Goal: Use online tool/utility: Utilize a website feature to perform a specific function

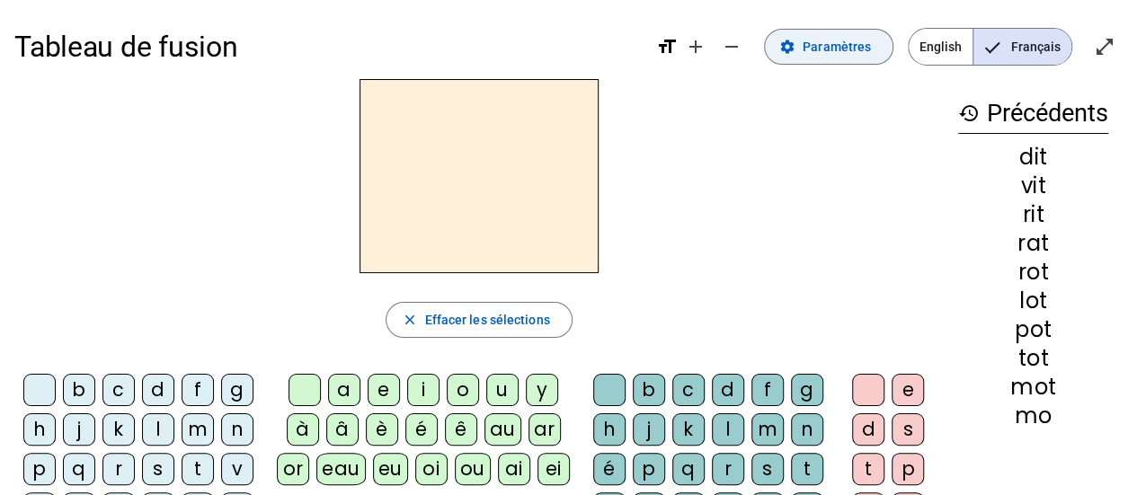
click at [863, 41] on span "Paramètres" at bounding box center [836, 47] width 68 height 22
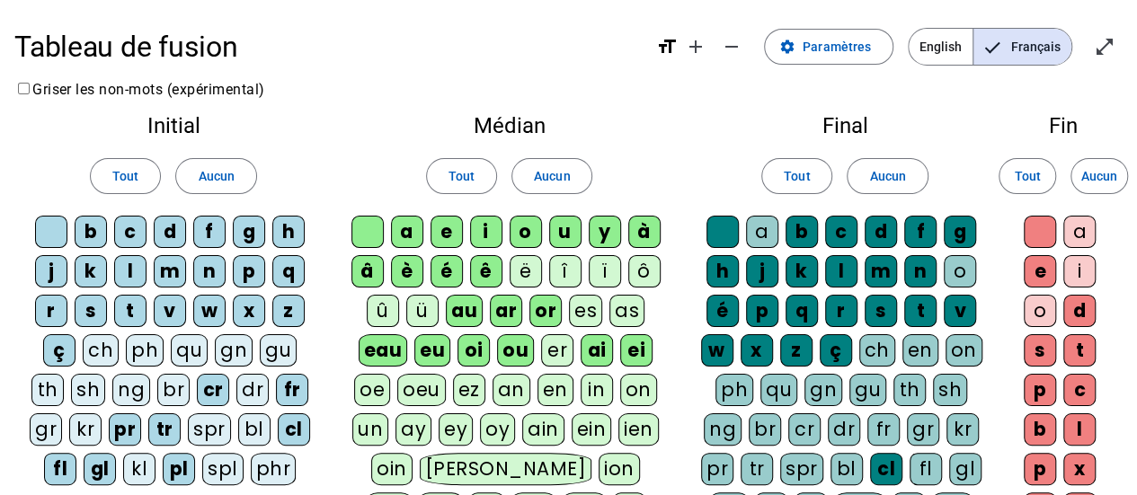
scroll to position [42, 0]
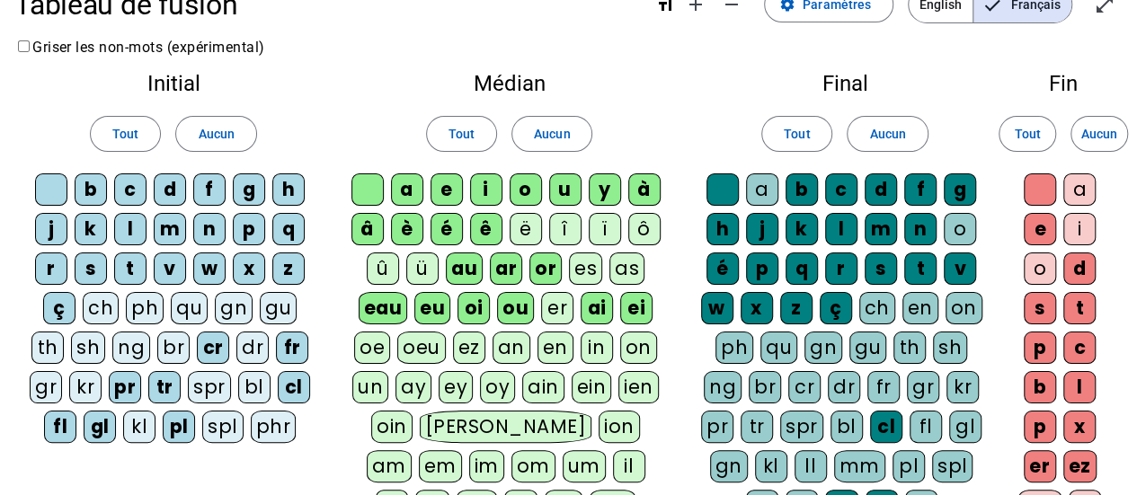
click at [885, 301] on div "ch" at bounding box center [877, 308] width 36 height 32
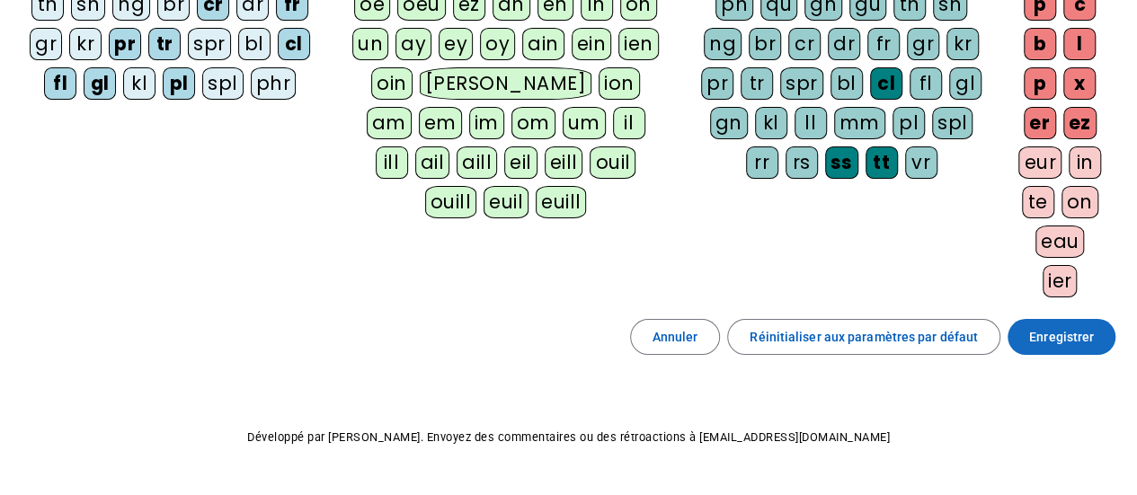
click at [1028, 339] on span at bounding box center [1061, 336] width 108 height 43
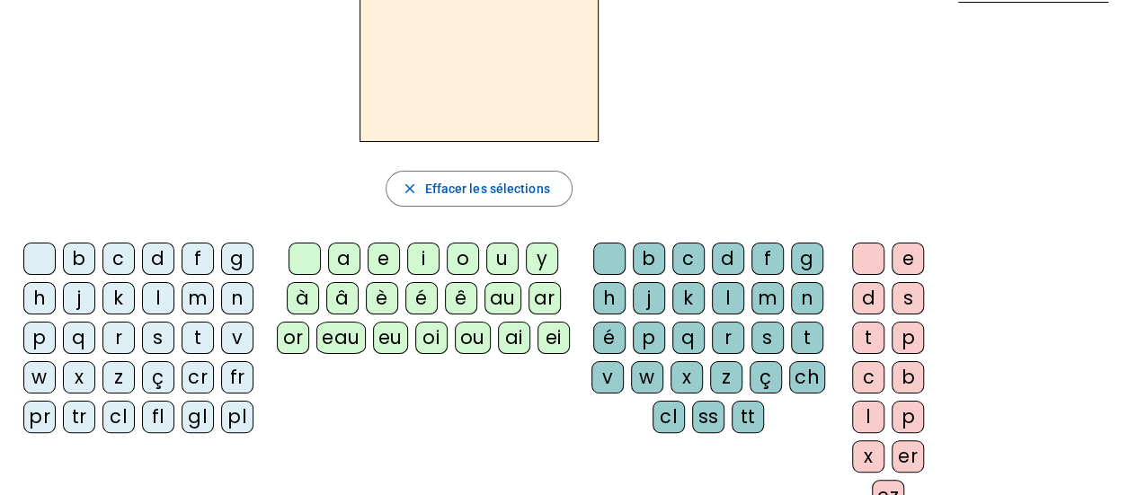
scroll to position [133, 0]
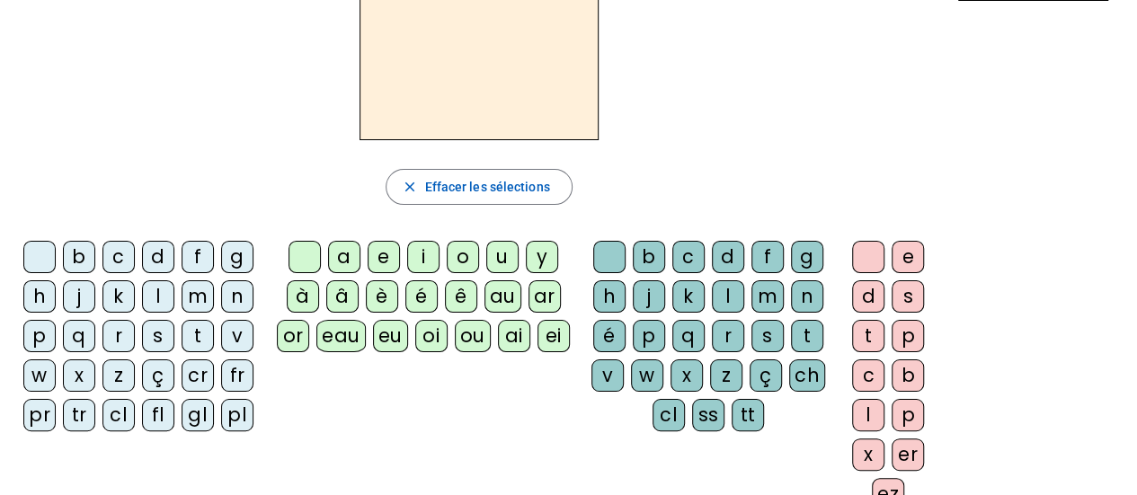
click at [39, 284] on div "h" at bounding box center [39, 296] width 32 height 32
click at [338, 250] on div "a" at bounding box center [344, 257] width 32 height 32
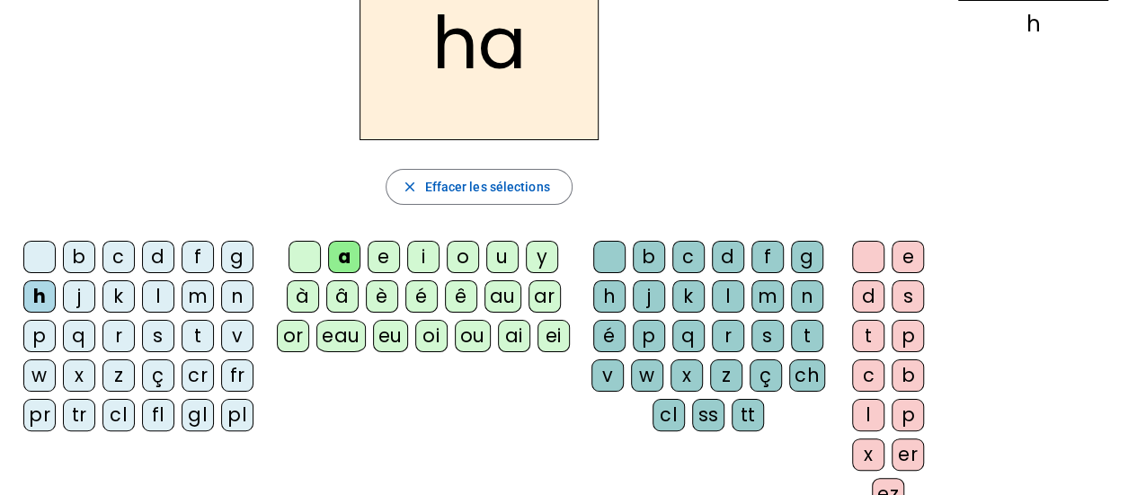
click at [799, 376] on div "ch" at bounding box center [807, 375] width 36 height 32
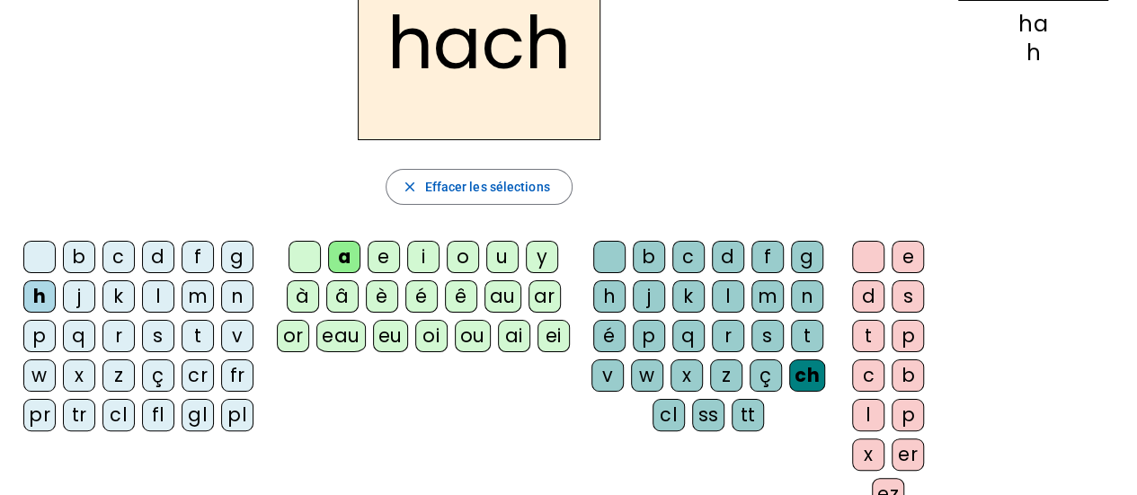
click at [898, 261] on div "e" at bounding box center [907, 257] width 32 height 32
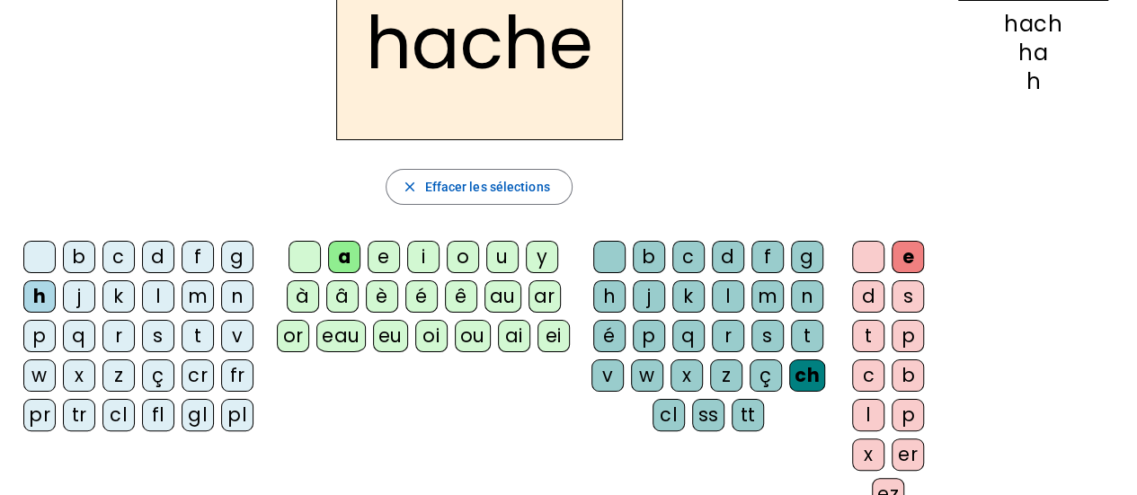
click at [115, 244] on div "c" at bounding box center [118, 257] width 32 height 32
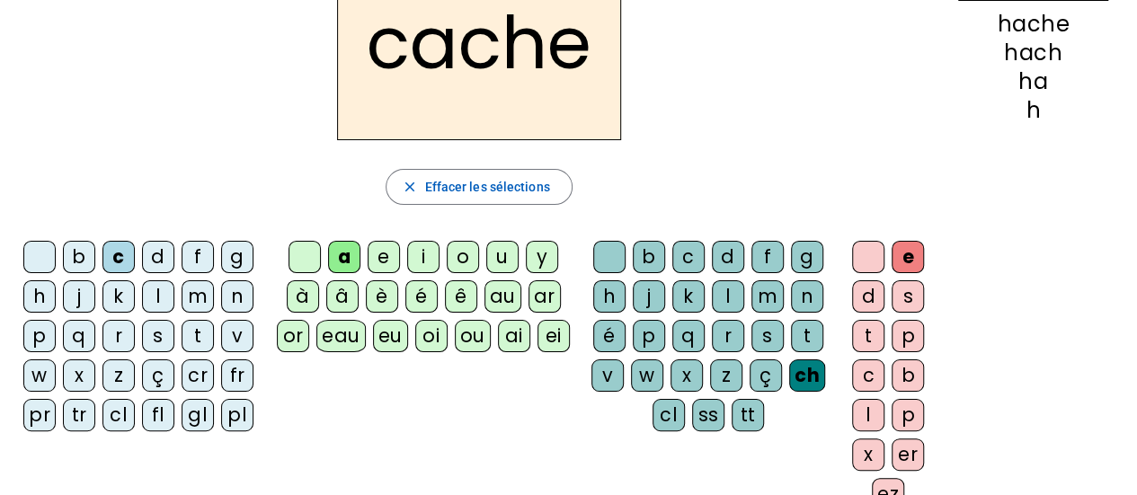
click at [164, 307] on div "l" at bounding box center [158, 296] width 32 height 32
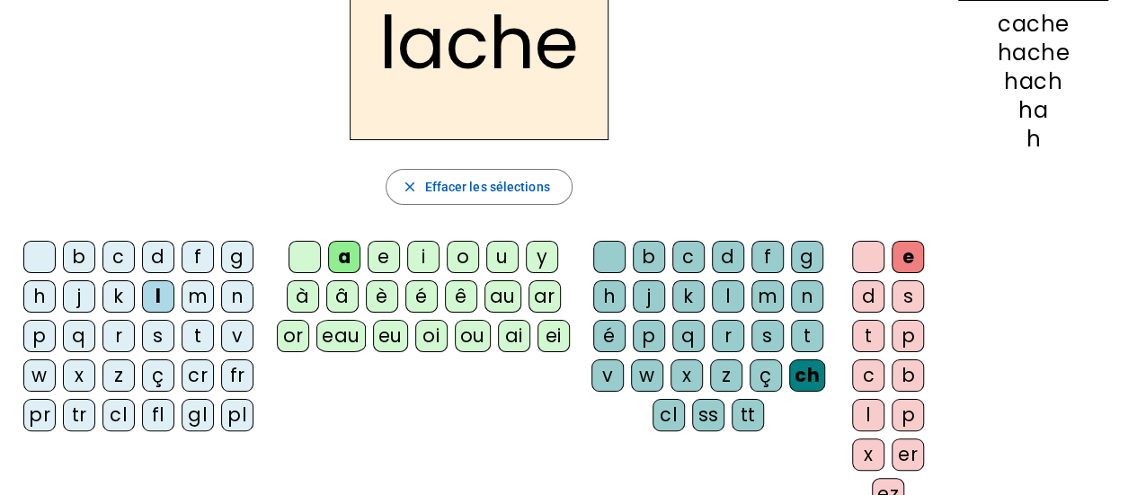
click at [158, 306] on div "l" at bounding box center [158, 296] width 32 height 32
click at [159, 322] on div "s" at bounding box center [158, 336] width 32 height 32
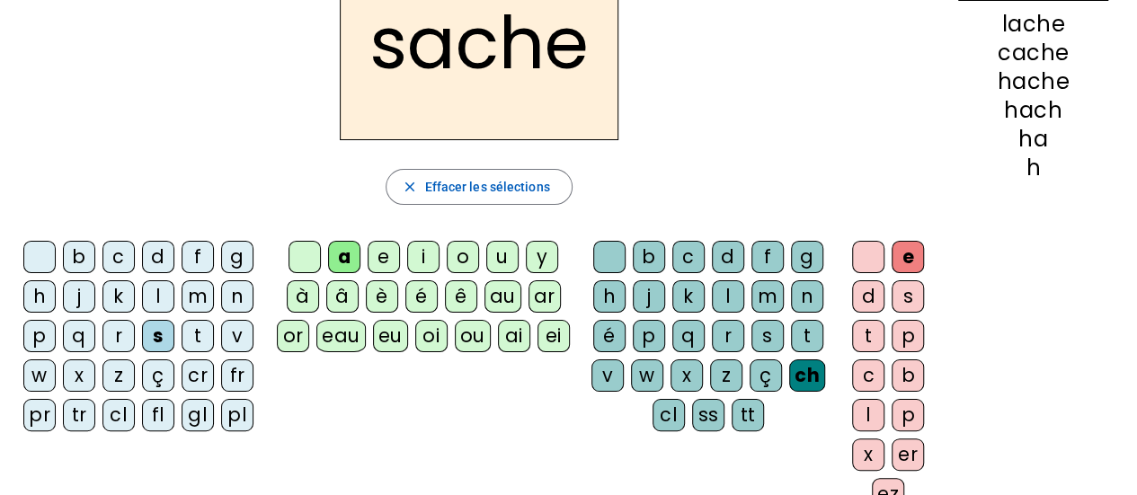
click at [464, 320] on div "ou" at bounding box center [473, 336] width 36 height 32
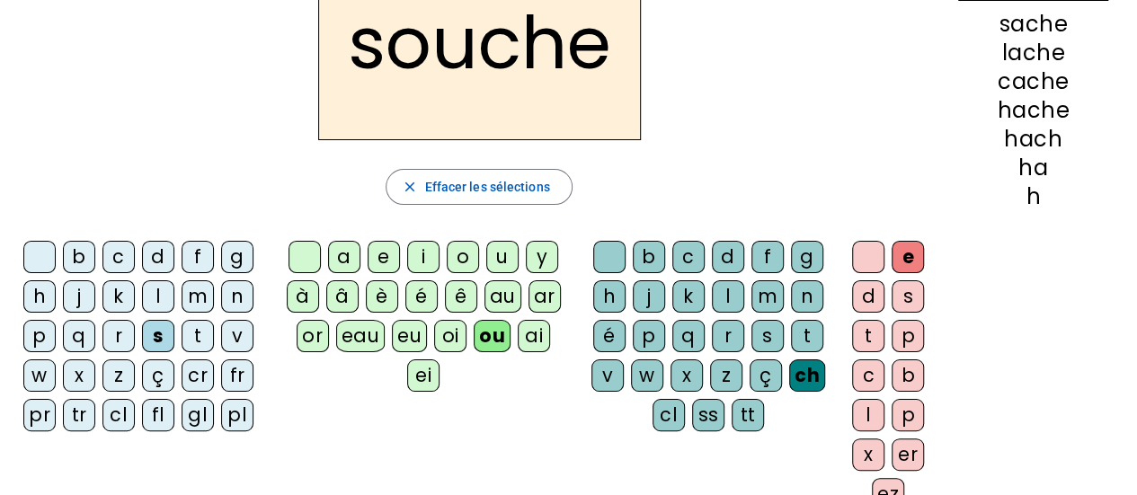
click at [188, 288] on div "m" at bounding box center [198, 296] width 32 height 32
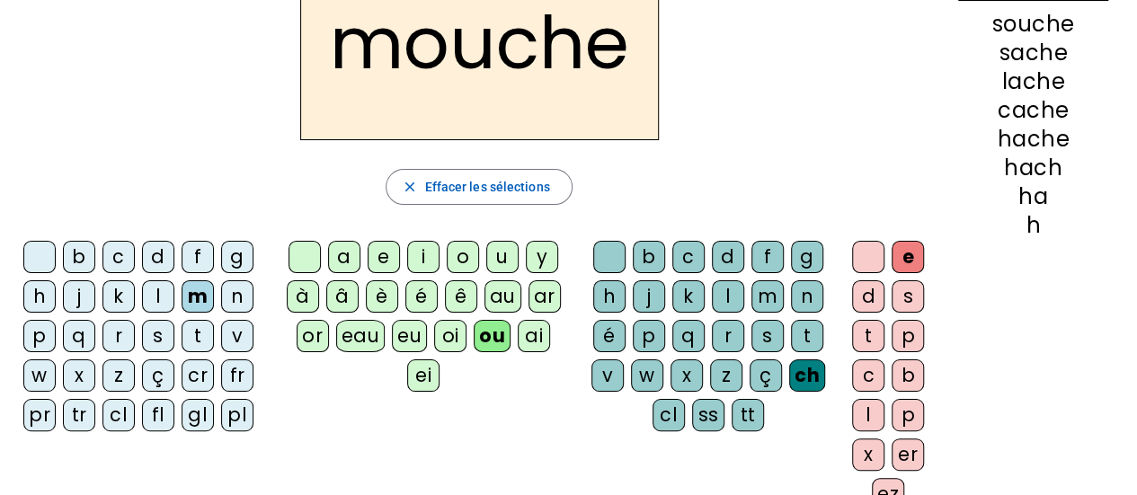
click at [193, 320] on div "t" at bounding box center [198, 336] width 32 height 32
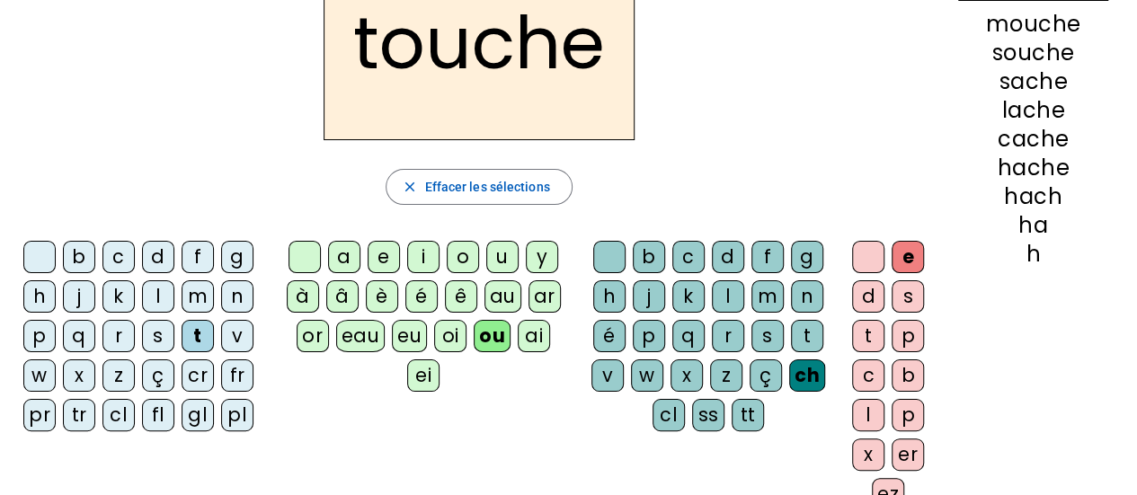
click at [117, 250] on div "c" at bounding box center [118, 257] width 32 height 32
